Goal: Information Seeking & Learning: Compare options

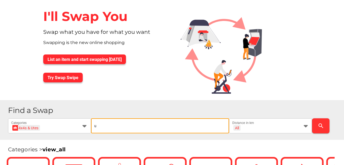
scroll to position [36, 0]
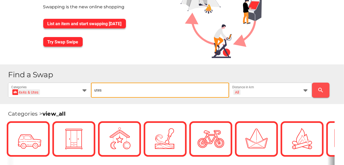
type input "utes"
click at [322, 88] on icon "search" at bounding box center [321, 90] width 6 height 6
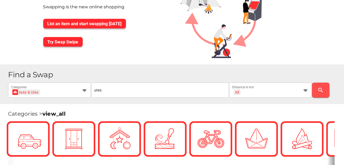
click at [320, 89] on icon "search" at bounding box center [321, 90] width 6 height 6
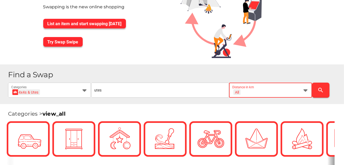
click at [308, 89] on icon at bounding box center [306, 90] width 6 height 6
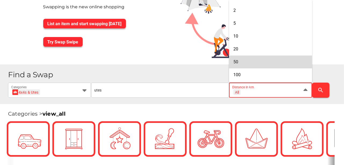
scroll to position [30, 0]
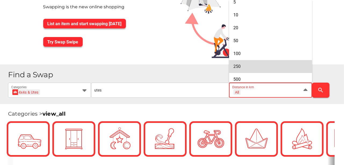
drag, startPoint x: 239, startPoint y: 65, endPoint x: 301, endPoint y: 91, distance: 67.6
click at [239, 65] on span "250" at bounding box center [236, 66] width 7 height 5
type input "+ 250 km"
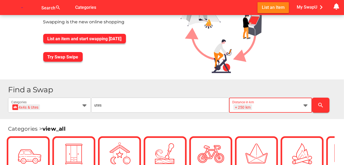
scroll to position [0, 7]
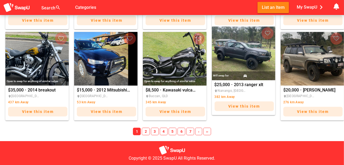
scroll to position [421, 0]
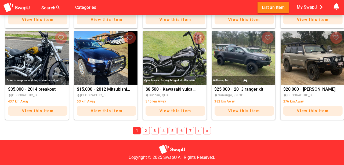
click at [147, 129] on span "2" at bounding box center [146, 131] width 8 height 8
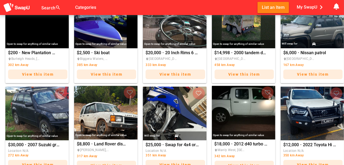
scroll to position [179, 0]
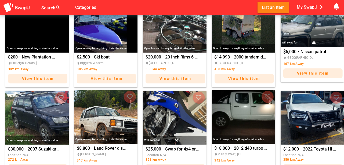
click at [310, 74] on span "View this item" at bounding box center [313, 73] width 32 height 4
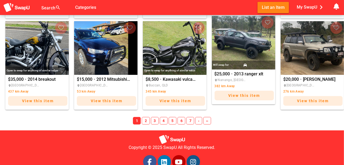
scroll to position [444, 0]
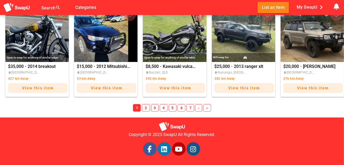
click at [147, 108] on span "2" at bounding box center [146, 108] width 8 height 8
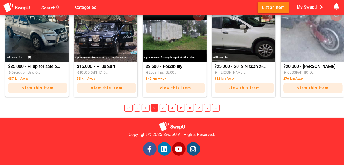
click at [162, 107] on span "3" at bounding box center [164, 108] width 8 height 8
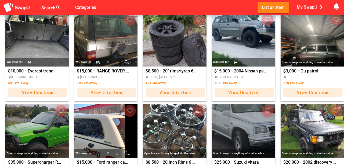
scroll to position [336, 0]
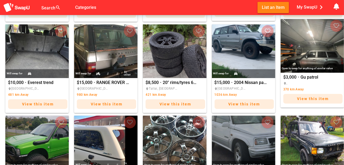
click at [310, 49] on img "Gu patrol" at bounding box center [312, 46] width 63 height 54
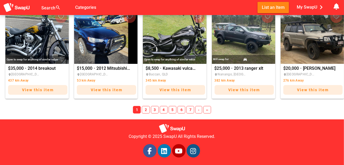
scroll to position [444, 0]
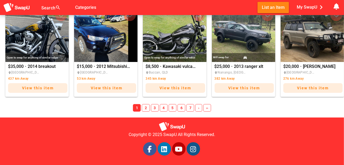
click at [164, 108] on span "4" at bounding box center [164, 108] width 8 height 8
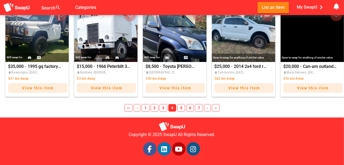
click at [181, 108] on span "5" at bounding box center [181, 108] width 8 height 8
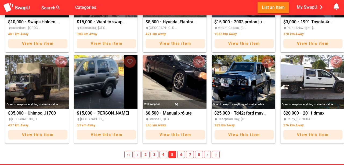
scroll to position [426, 0]
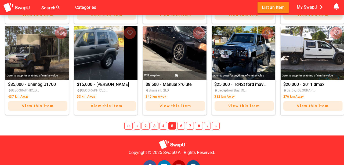
click at [180, 125] on span "6" at bounding box center [181, 126] width 8 height 8
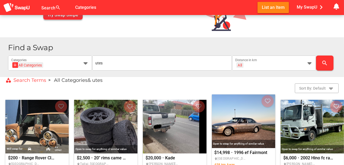
scroll to position [67, 0]
